Goal: Task Accomplishment & Management: Complete application form

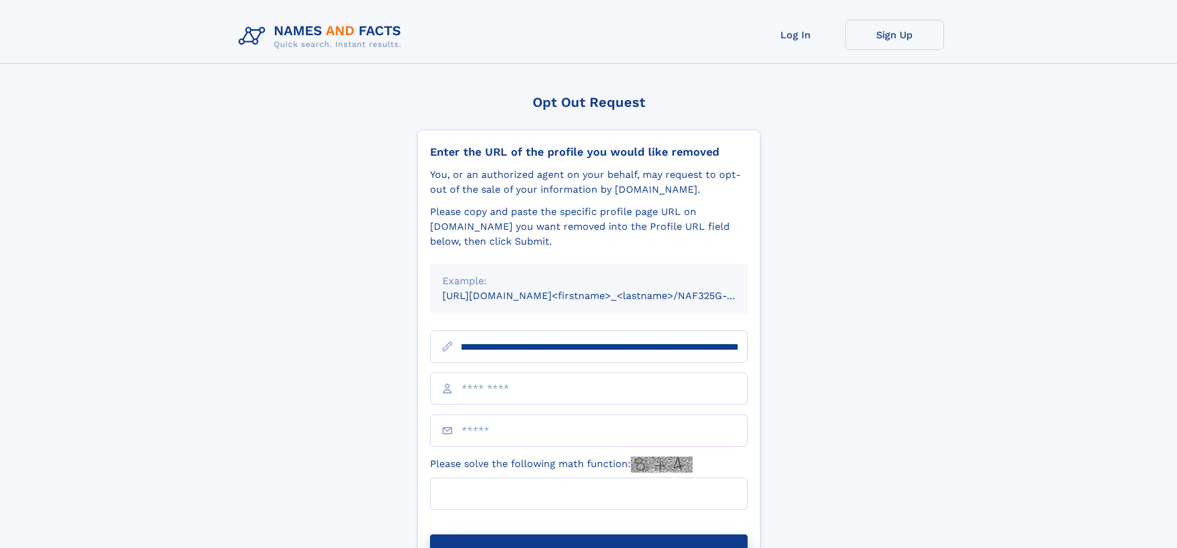
scroll to position [0, 142]
type input "**********"
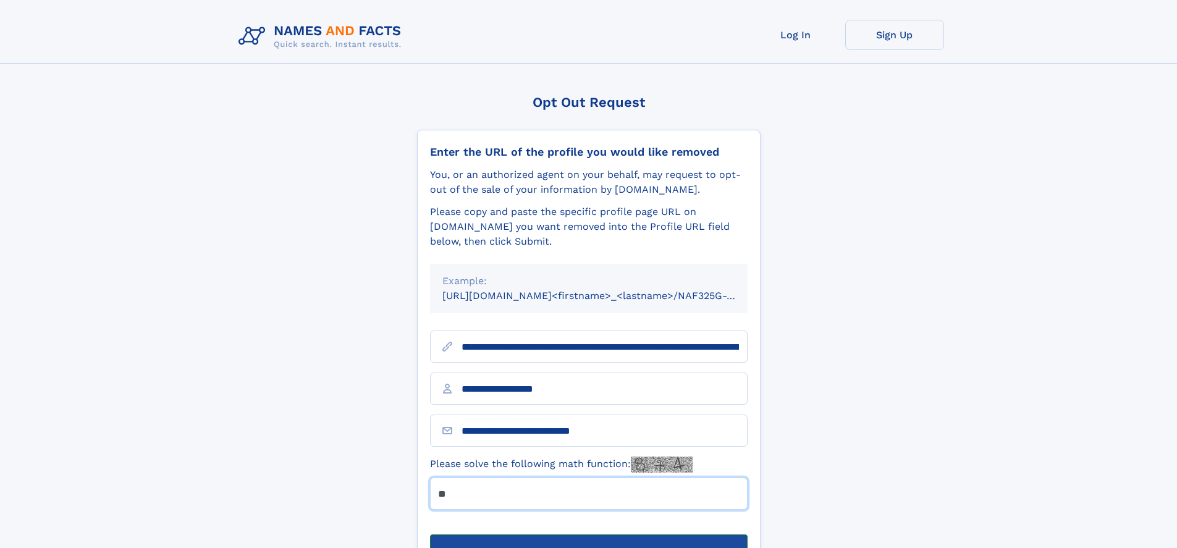
type input "**"
click at [588, 534] on button "Submit Opt Out Request" at bounding box center [588, 554] width 317 height 40
